Goal: Information Seeking & Learning: Check status

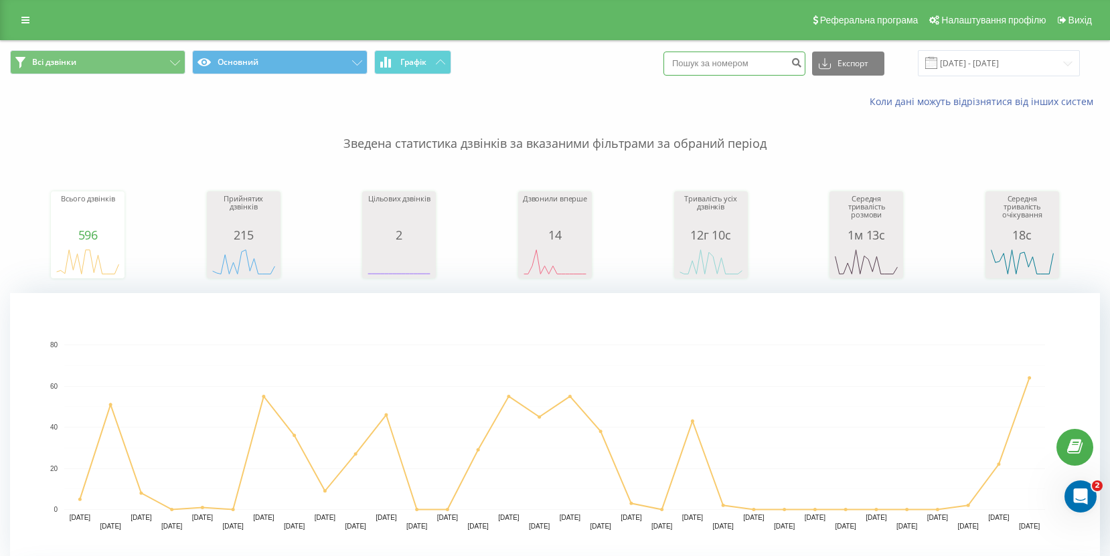
click at [736, 68] on input at bounding box center [734, 64] width 142 height 24
paste input "[PHONE_NUMBER]"
type input "[PHONE_NUMBER]"
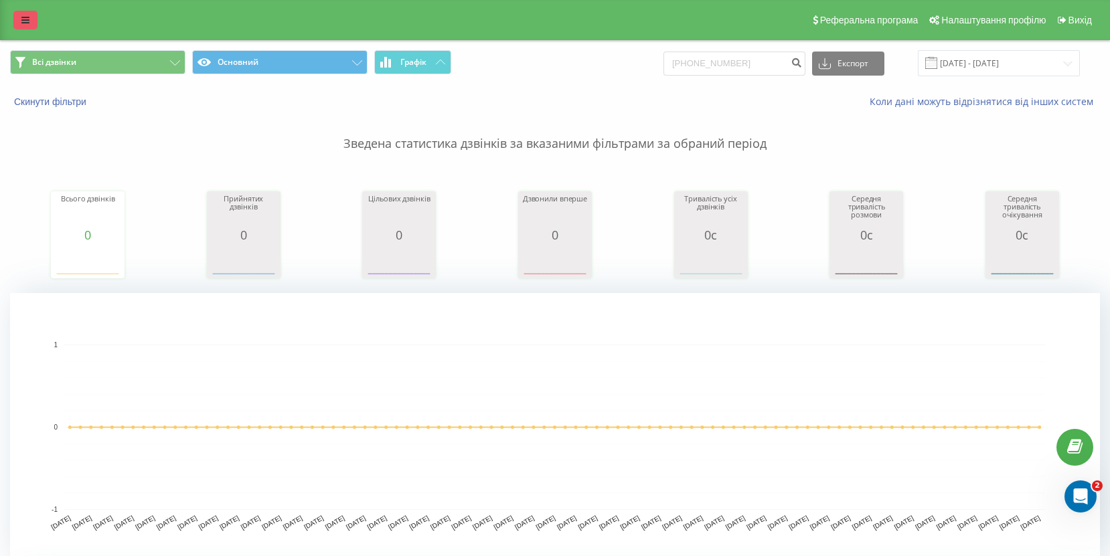
click at [24, 19] on icon at bounding box center [25, 19] width 8 height 9
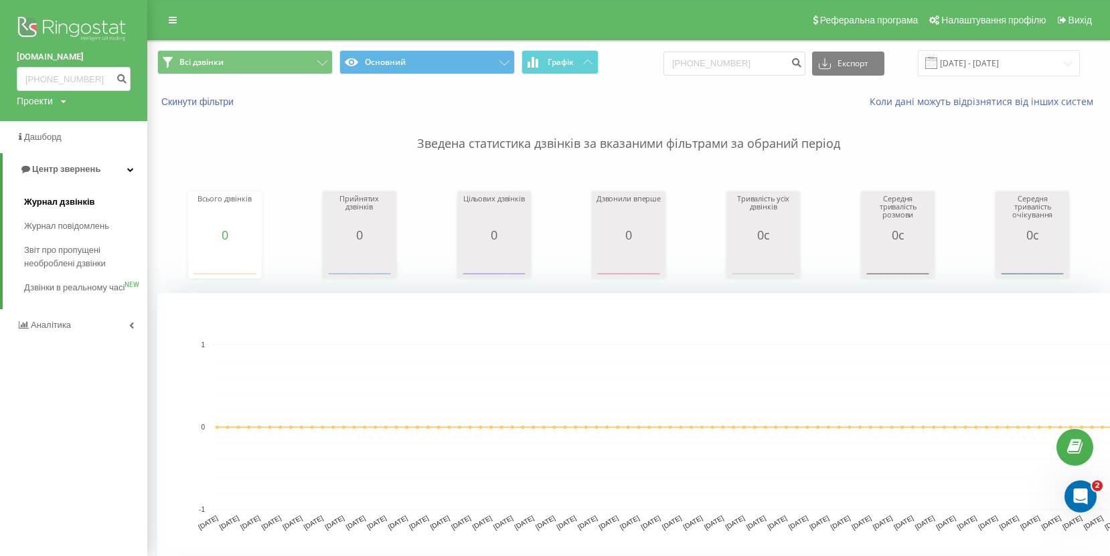
click at [80, 204] on span "Журнал дзвінків" at bounding box center [59, 201] width 71 height 13
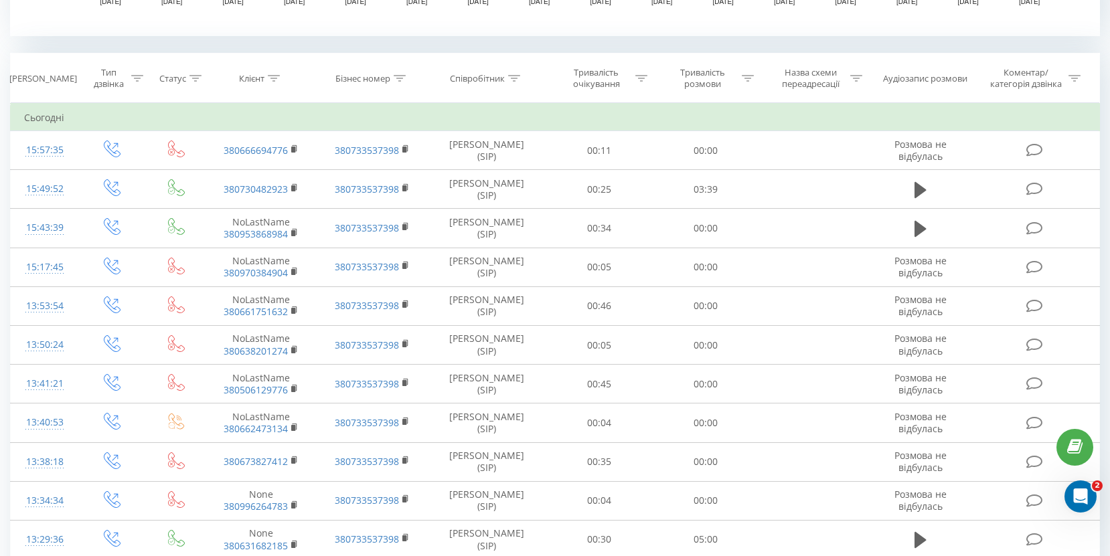
scroll to position [526, 0]
click at [274, 76] on icon at bounding box center [274, 77] width 12 height 7
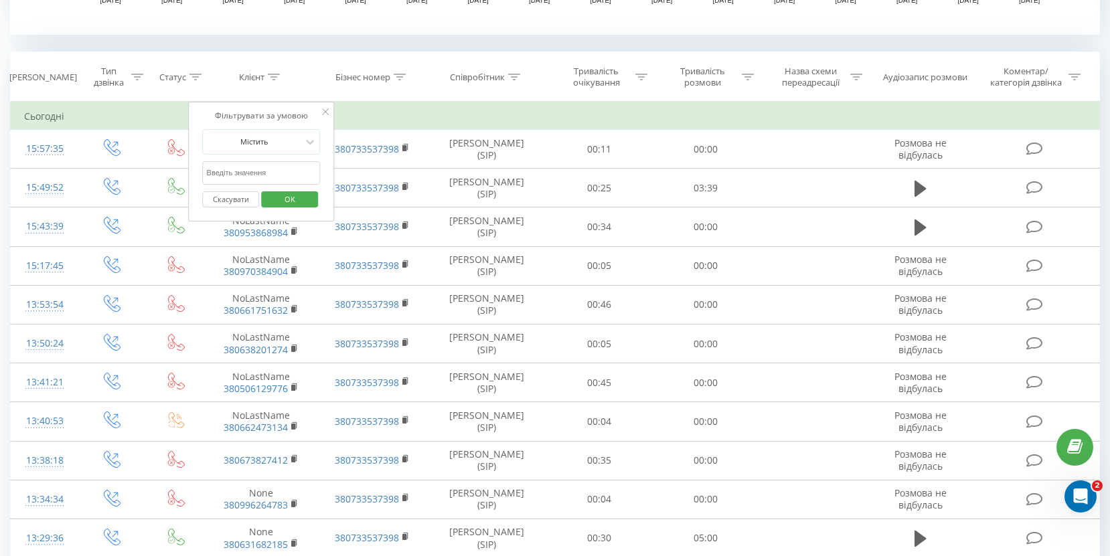
click at [270, 171] on input "text" at bounding box center [262, 172] width 118 height 23
paste input "[PHONE_NUMBER]"
click at [212, 176] on input "[PHONE_NUMBER]" at bounding box center [262, 172] width 118 height 23
click button "OK" at bounding box center [289, 199] width 57 height 17
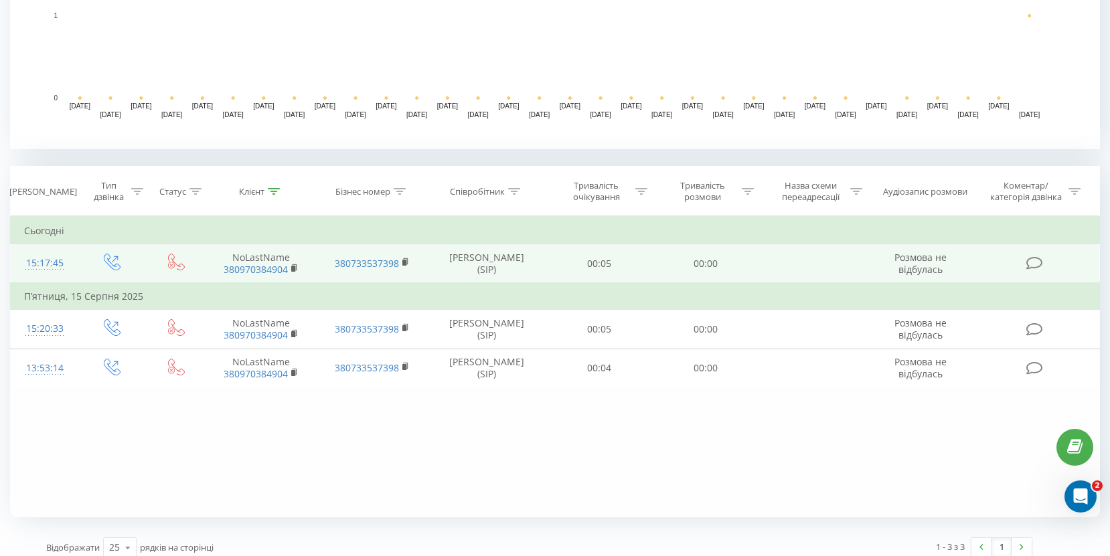
scroll to position [406, 0]
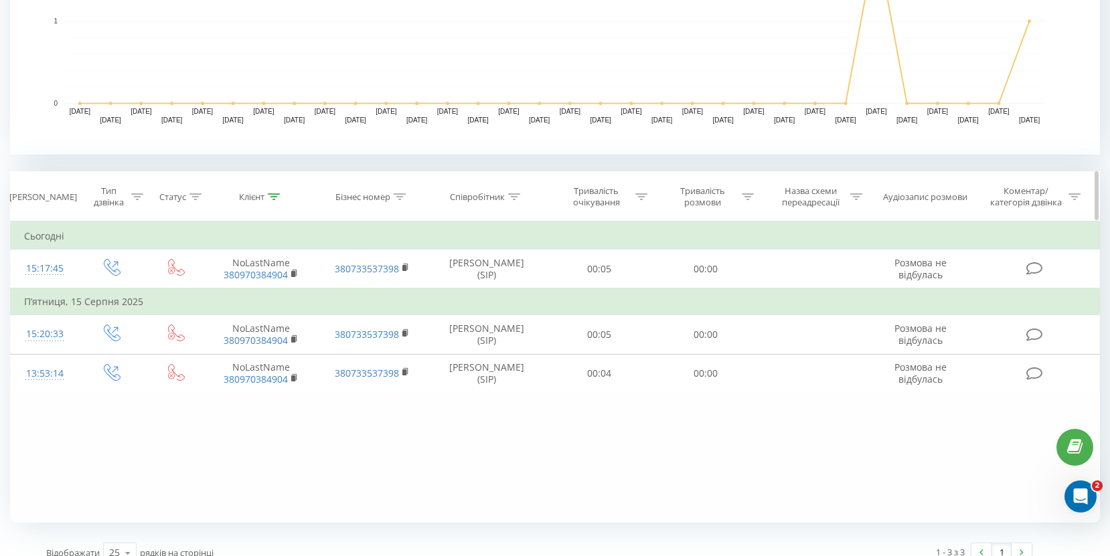
click at [269, 197] on icon at bounding box center [274, 196] width 12 height 7
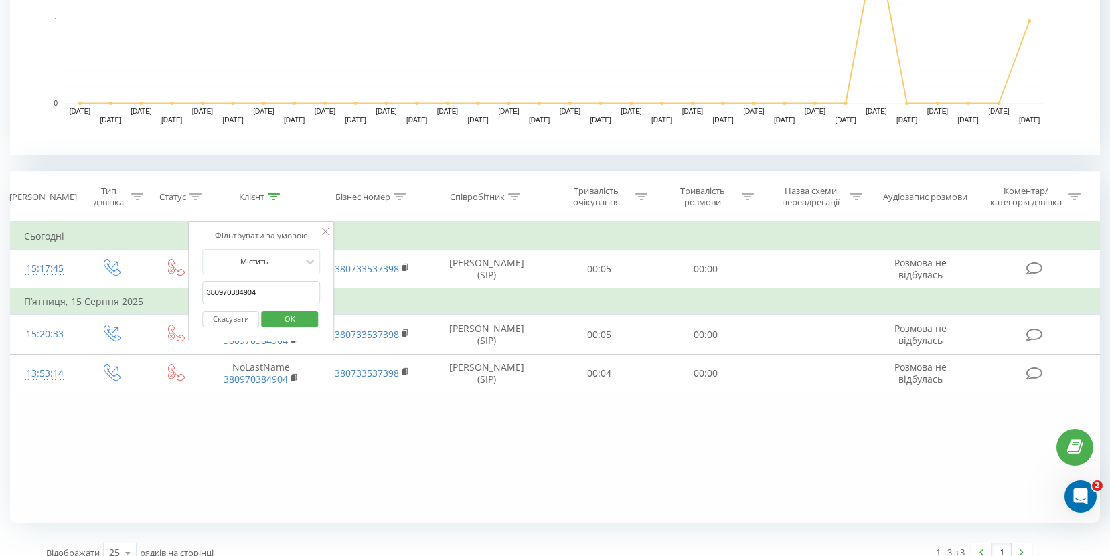
click at [280, 295] on input "380970384904" at bounding box center [262, 292] width 118 height 23
paste input "34754702"
type input "380934754702"
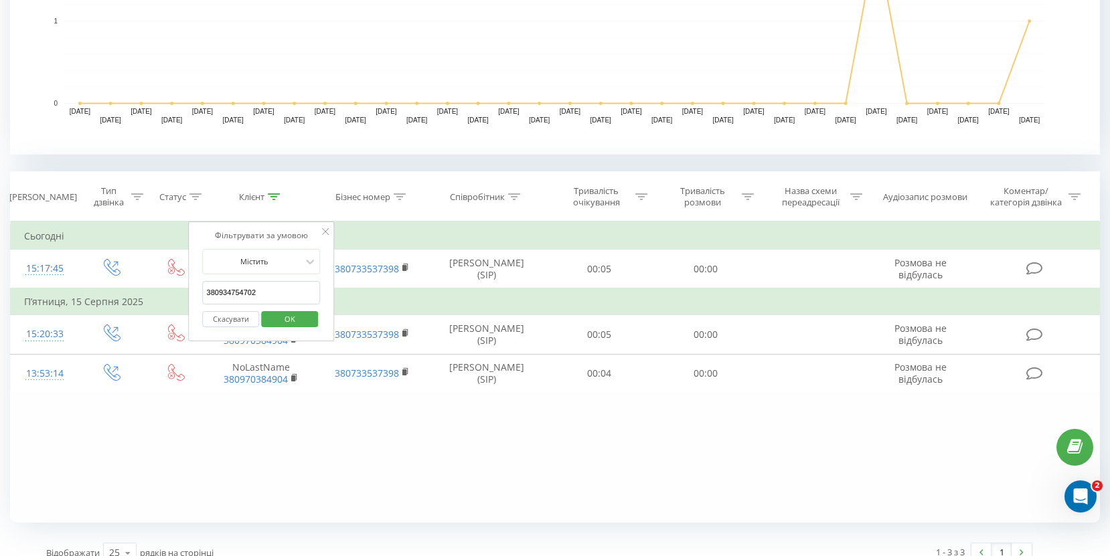
click at [288, 325] on span "OK" at bounding box center [289, 319] width 37 height 21
